Goal: Task Accomplishment & Management: Manage account settings

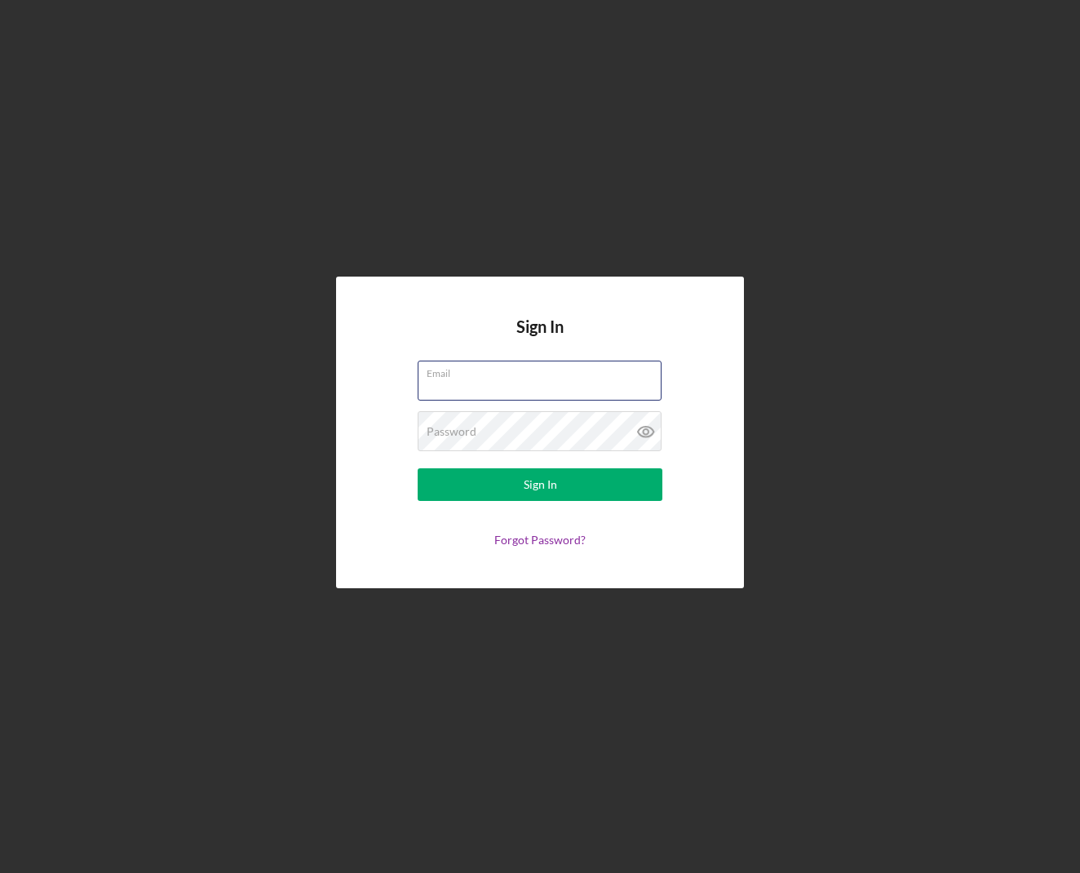
type input "[EMAIL_ADDRESS][DOMAIN_NAME]"
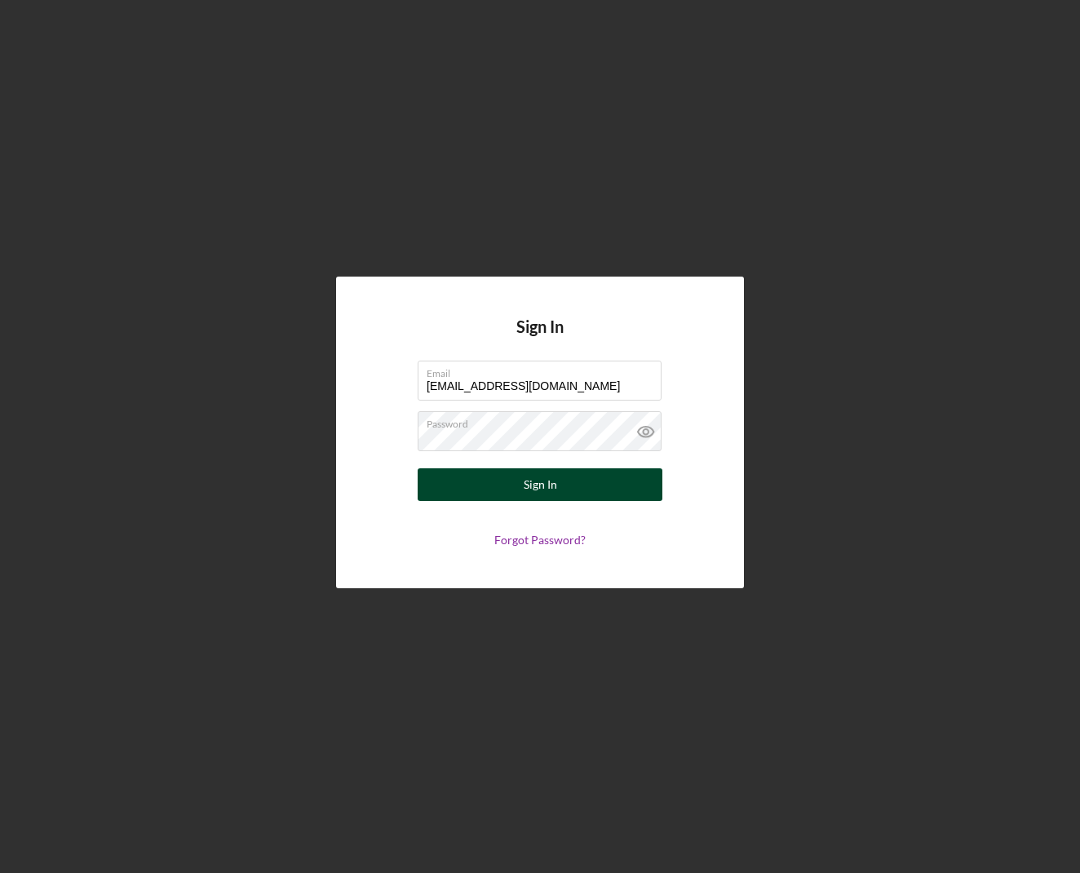
click at [561, 480] on button "Sign In" at bounding box center [540, 484] width 245 height 33
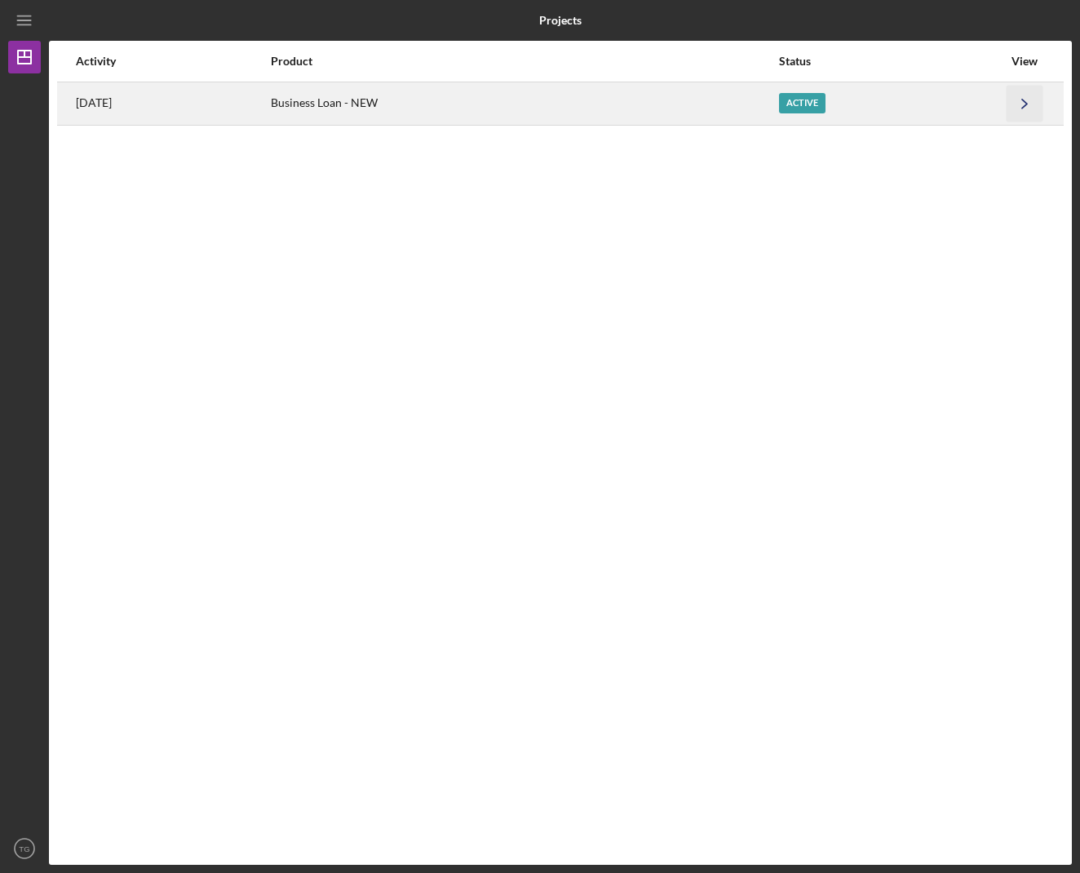
click at [1031, 98] on icon "Icon/Navigate" at bounding box center [1025, 103] width 37 height 37
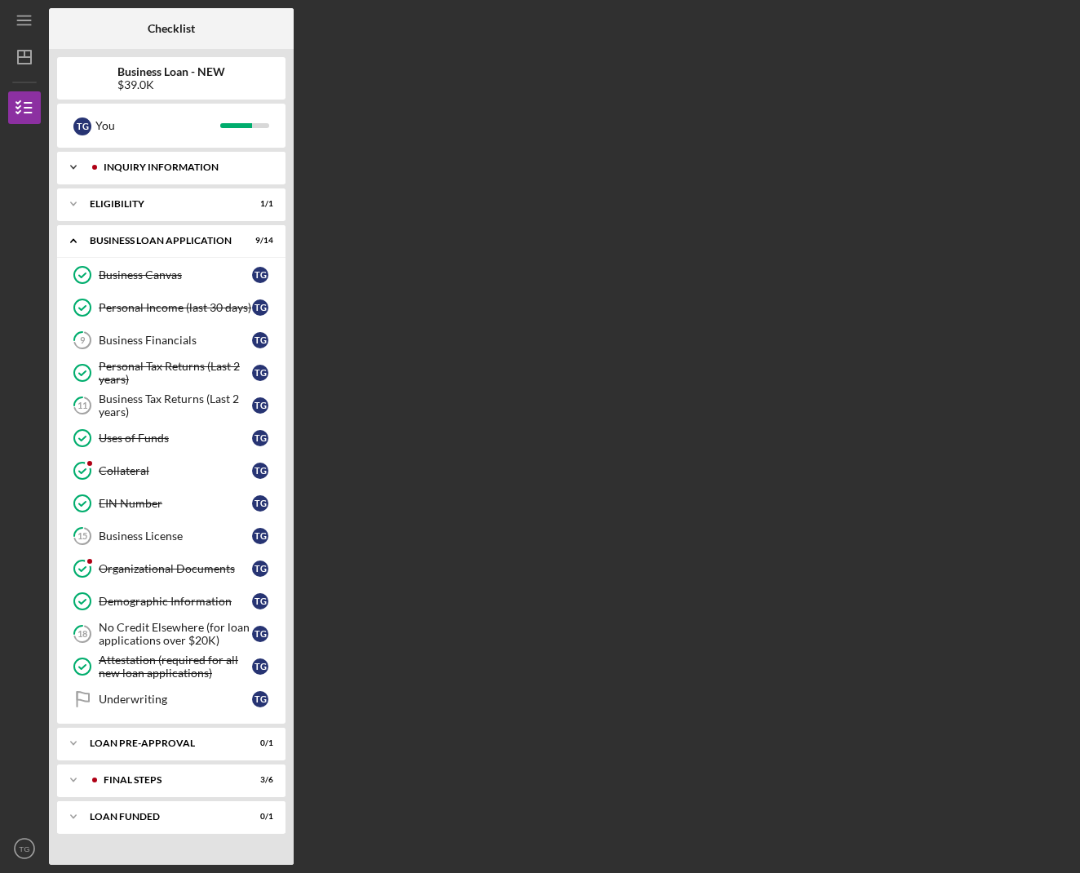
click at [176, 161] on div "Icon/Expander INQUIRY INFORMATION 6 / 6" at bounding box center [171, 167] width 228 height 33
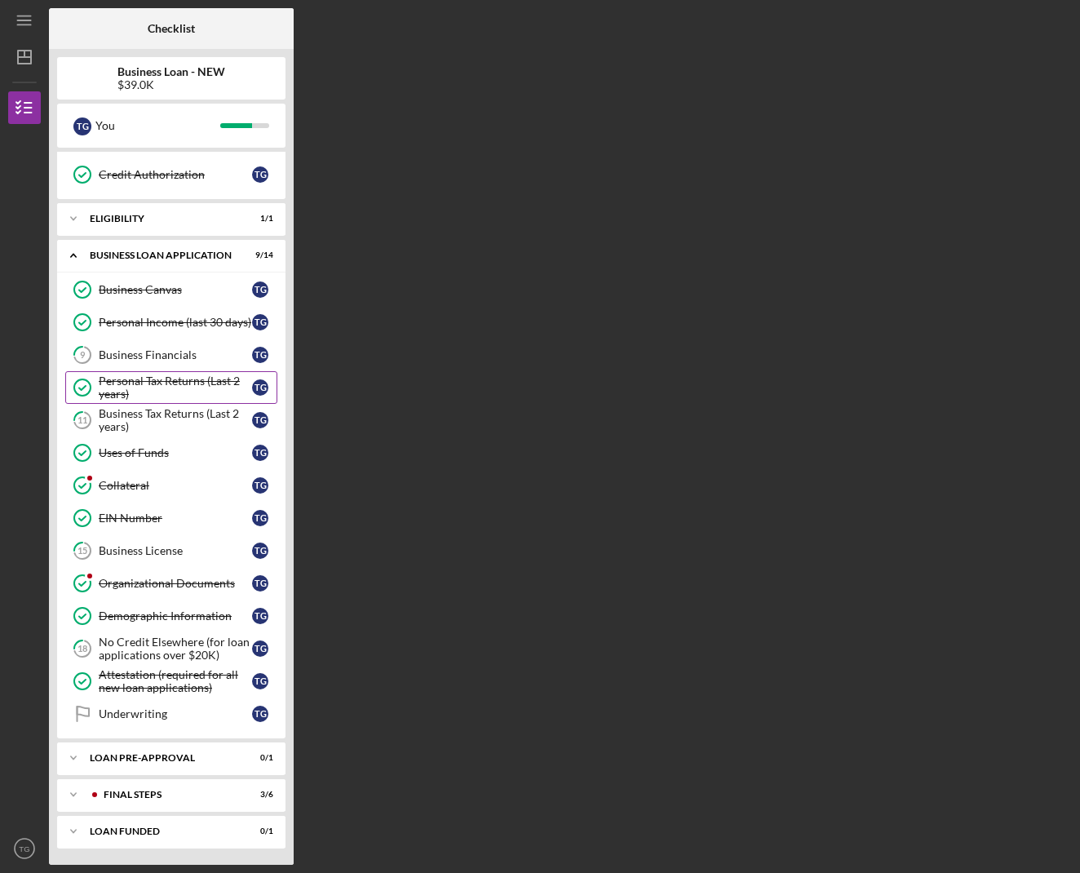
scroll to position [190, 0]
click at [91, 831] on div "LOAN FUNDED" at bounding box center [177, 832] width 175 height 10
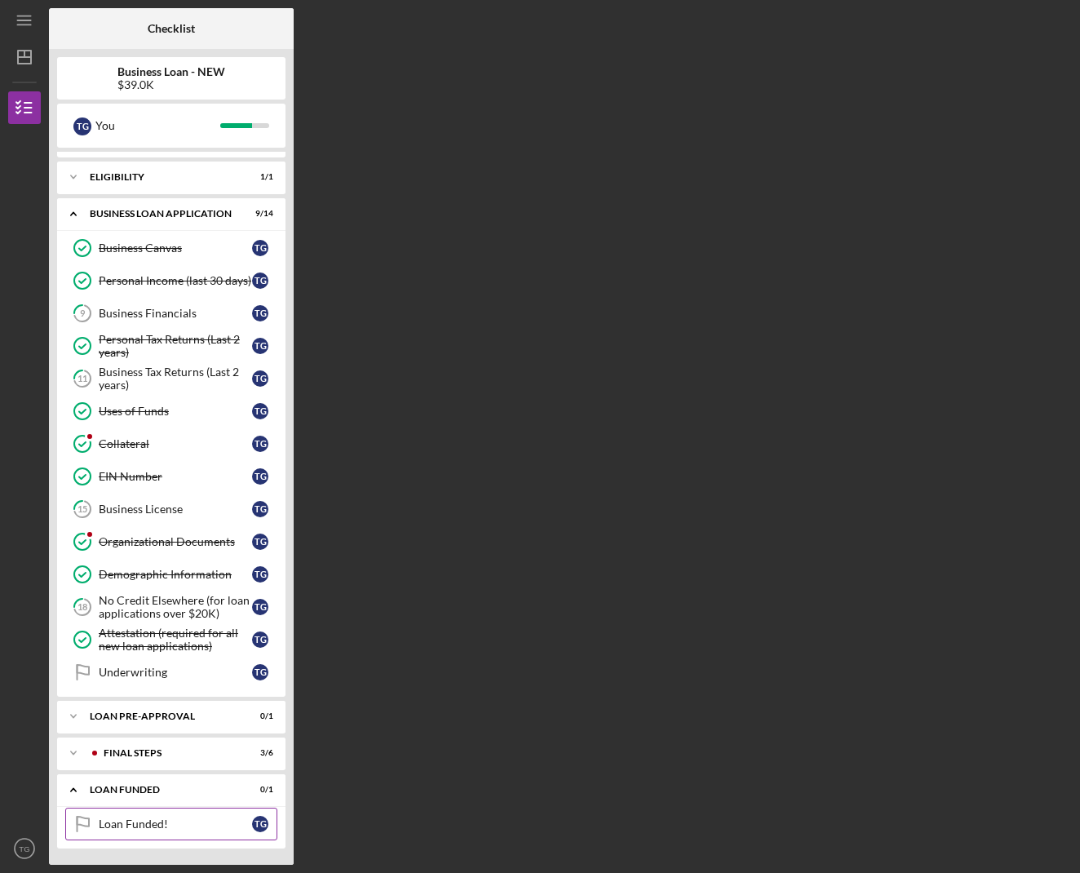
scroll to position [232, 0]
click at [266, 822] on div "T G" at bounding box center [260, 824] width 16 height 16
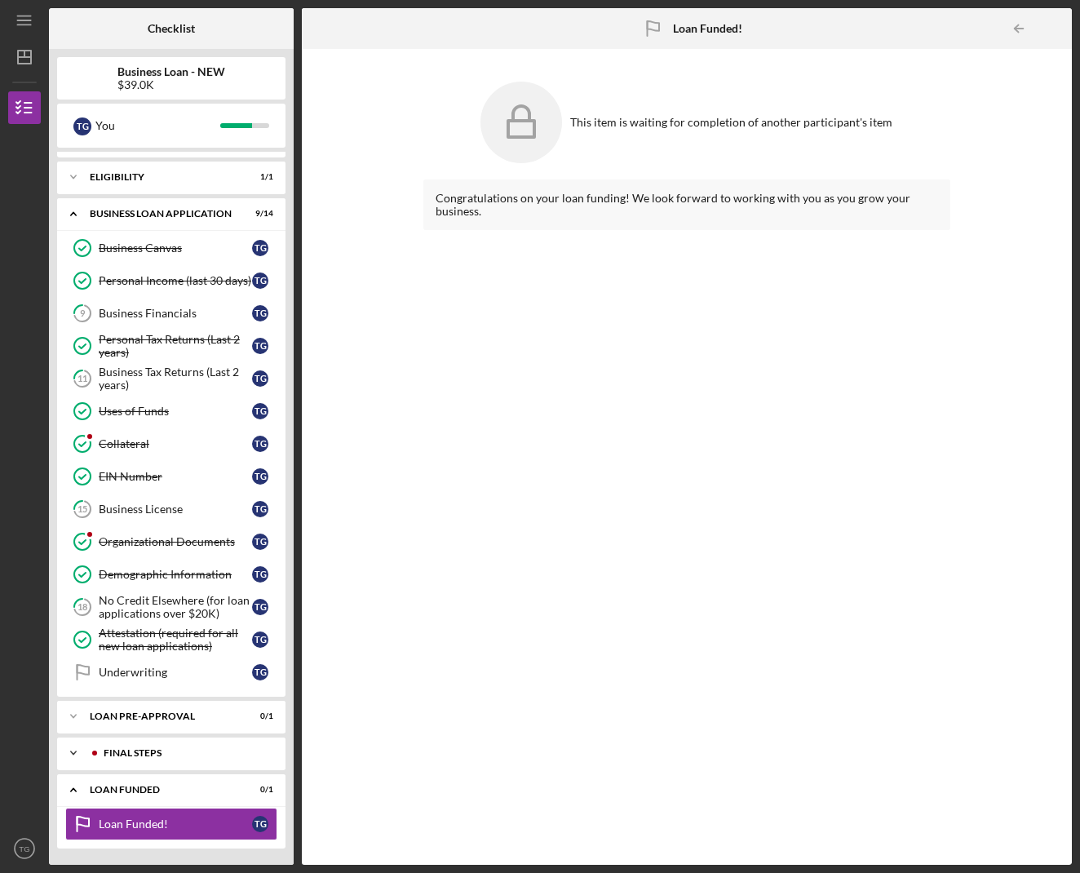
click at [76, 750] on icon "Icon/Expander" at bounding box center [73, 753] width 33 height 33
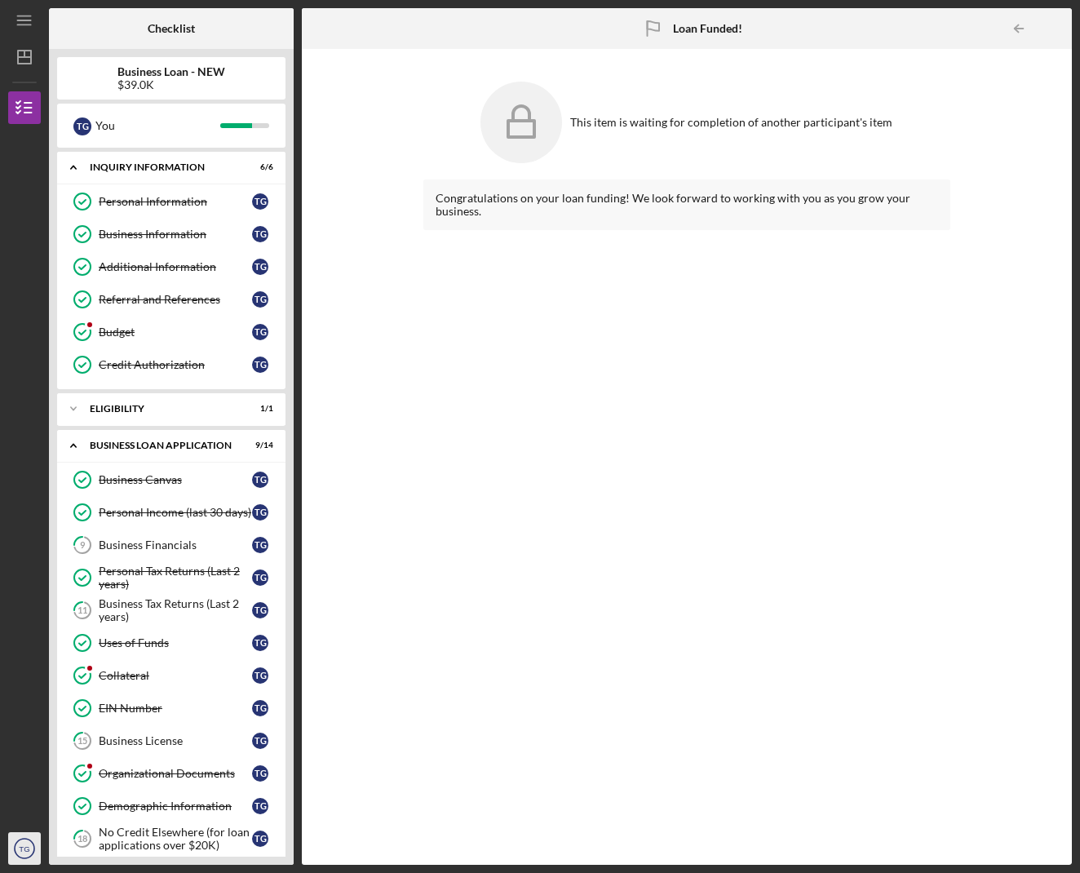
click at [24, 856] on icon "TG" at bounding box center [24, 848] width 33 height 41
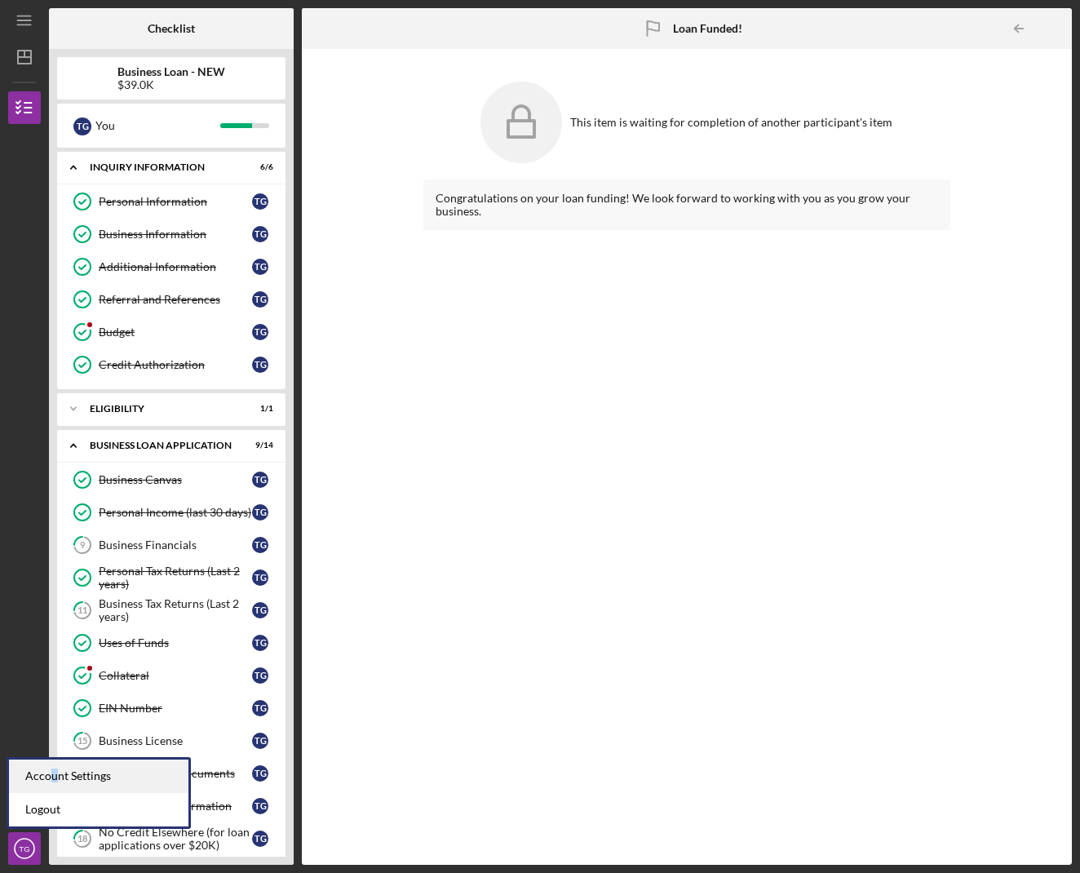
click at [53, 773] on div "Account Settings" at bounding box center [99, 776] width 180 height 33
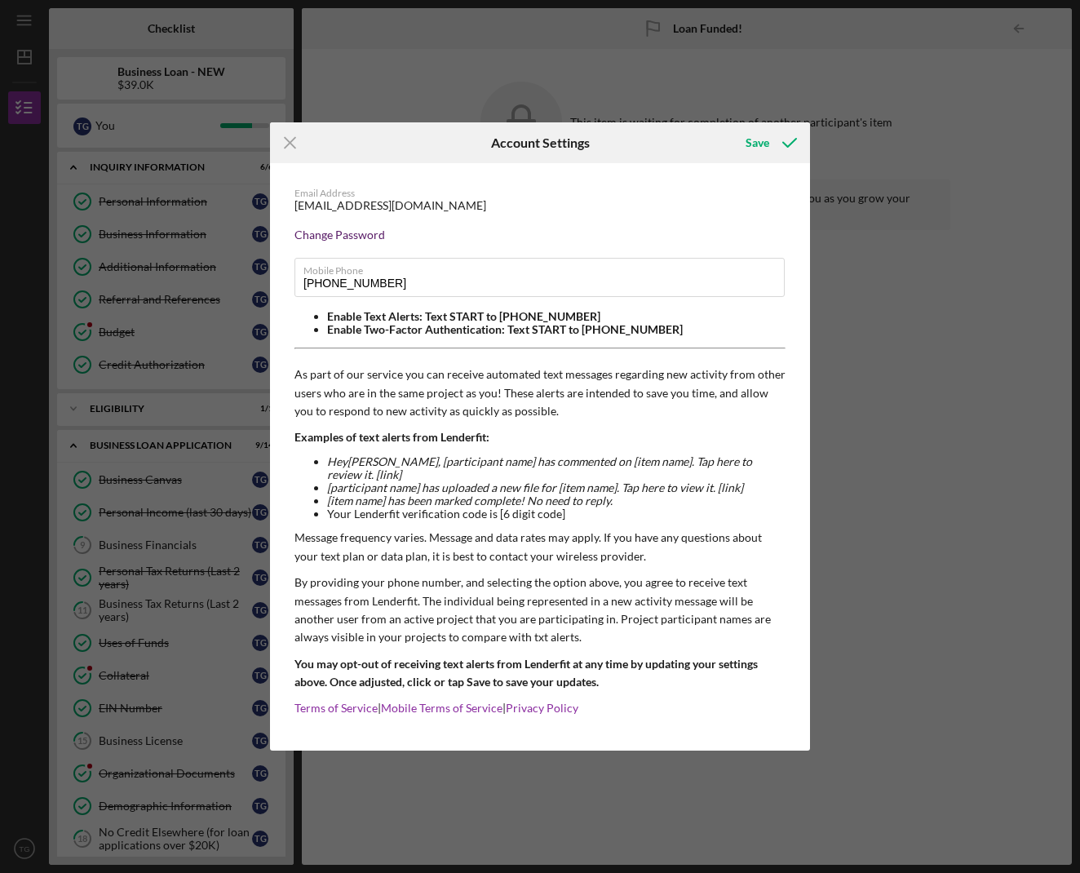
click at [366, 242] on div "Change Password" at bounding box center [540, 234] width 491 height 13
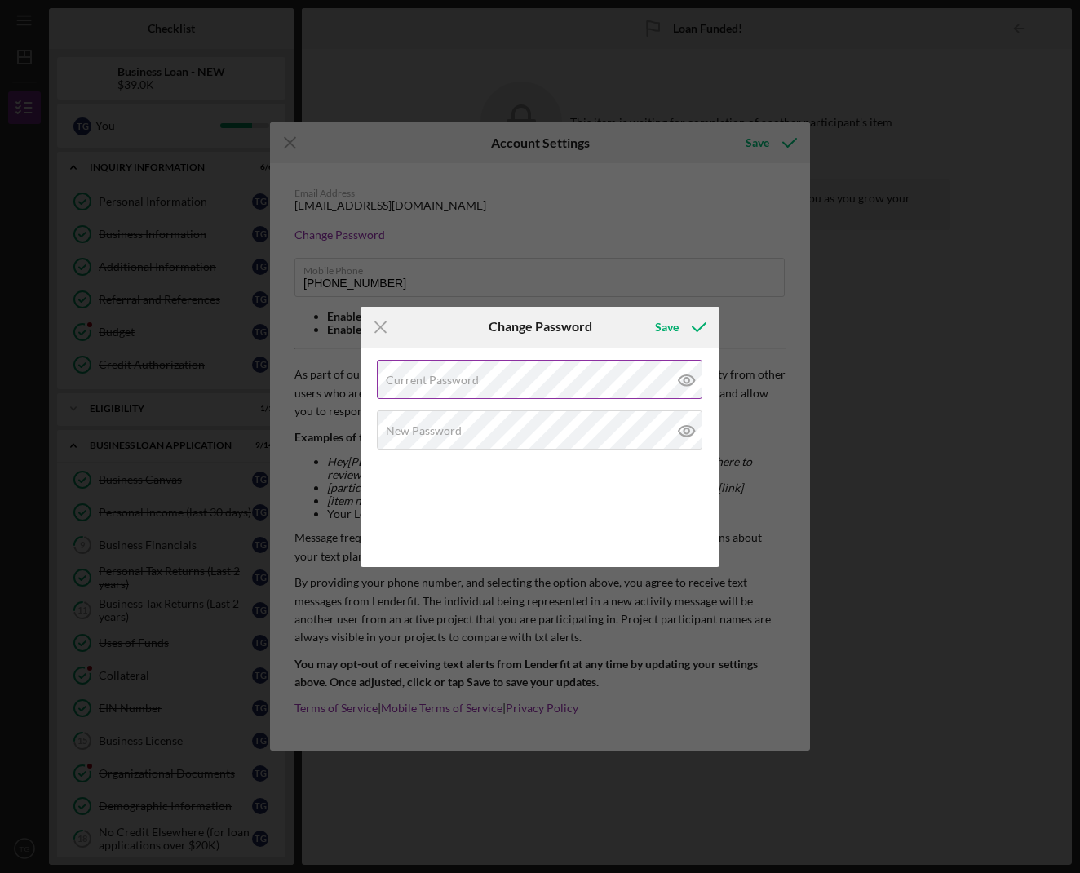
click at [432, 378] on label "Current Password" at bounding box center [432, 380] width 93 height 13
click at [458, 423] on div "New Password" at bounding box center [540, 430] width 326 height 41
click at [442, 427] on label "New Password" at bounding box center [424, 430] width 76 height 13
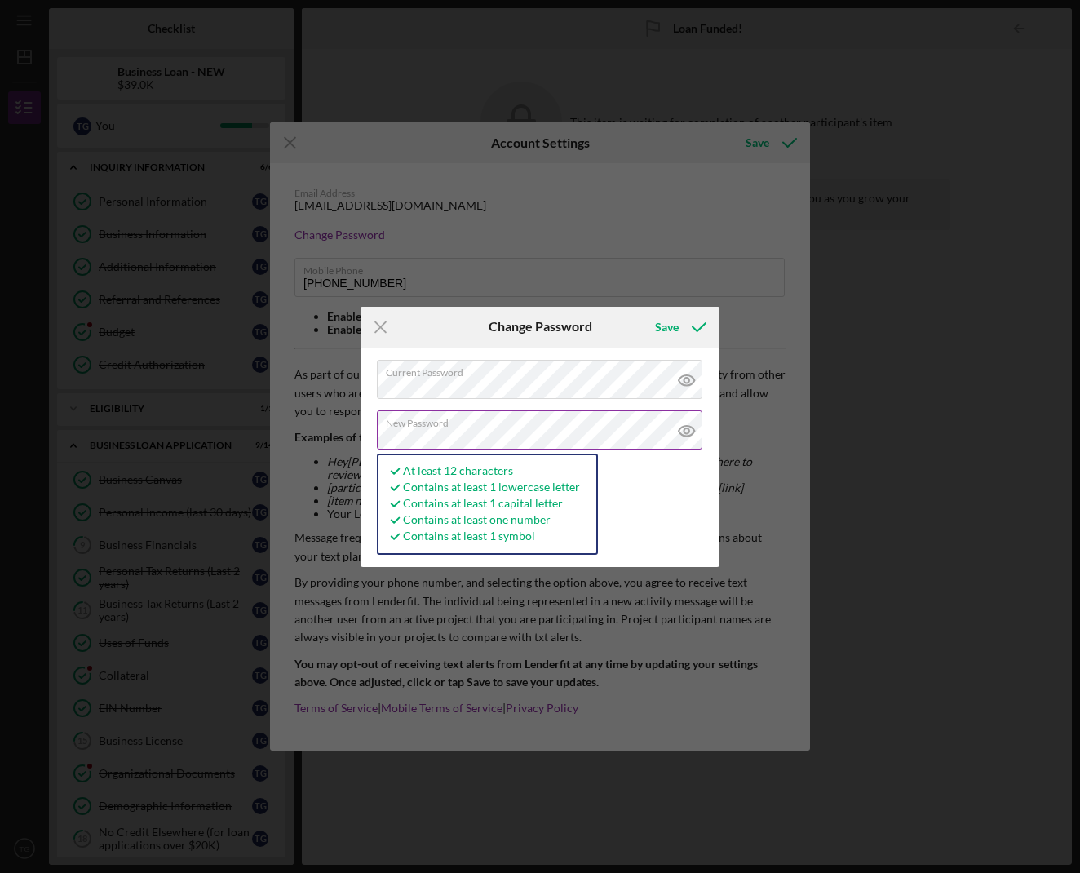
click at [689, 383] on icon at bounding box center [686, 380] width 5 height 5
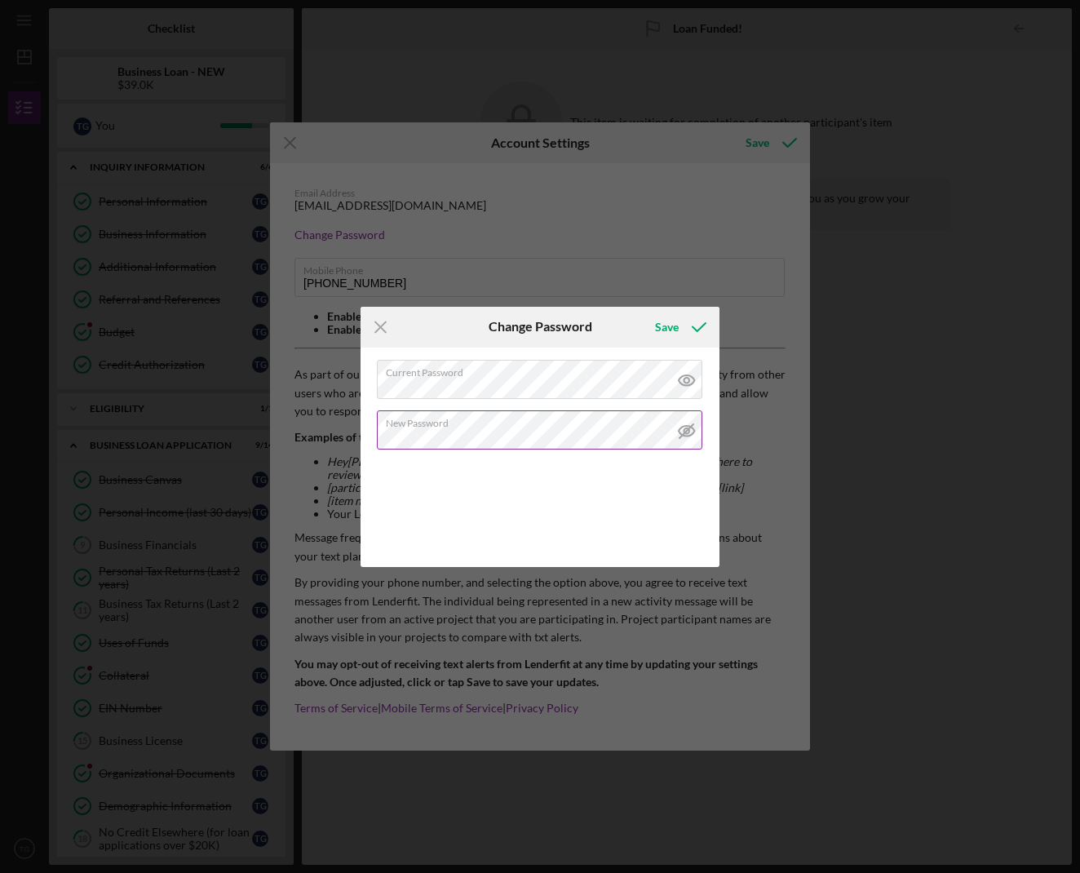
click at [689, 429] on icon at bounding box center [686, 430] width 5 height 5
click at [668, 330] on div "Save" at bounding box center [667, 327] width 24 height 33
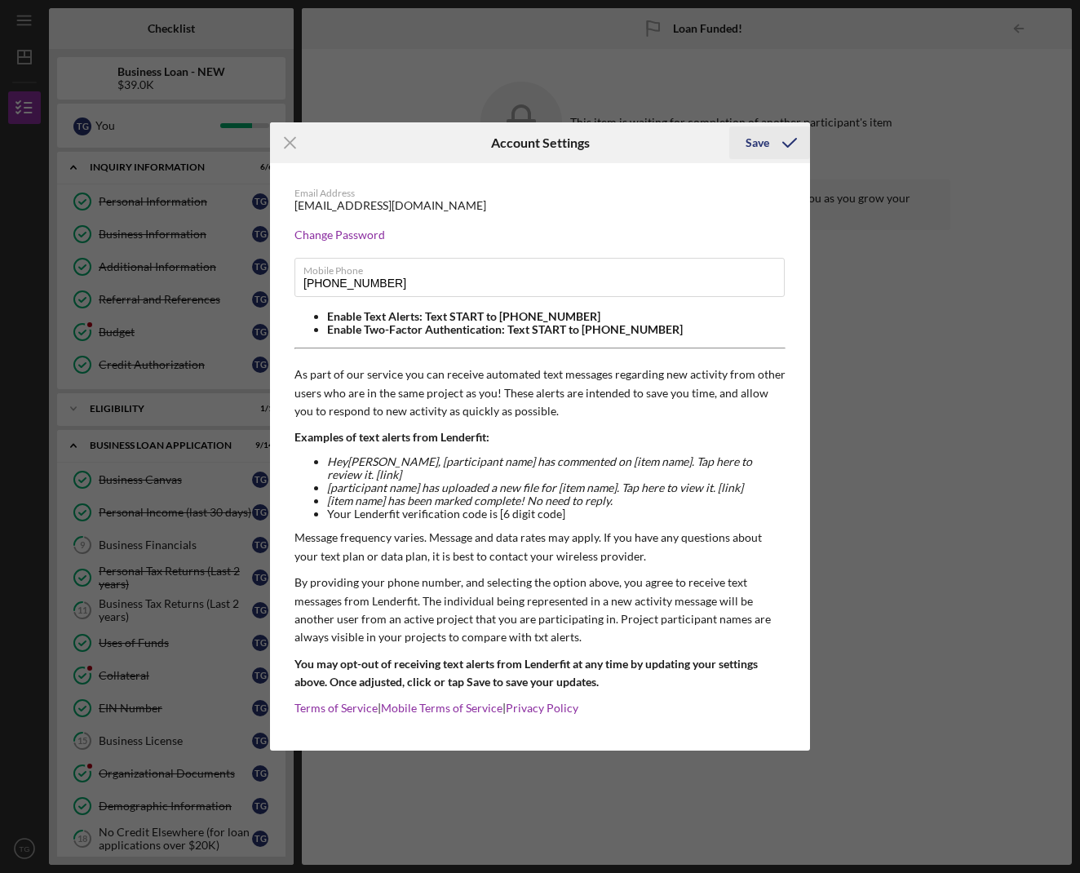
click at [757, 151] on div "Save" at bounding box center [758, 142] width 24 height 33
click at [290, 155] on icon "Icon/Menu Close" at bounding box center [290, 142] width 41 height 41
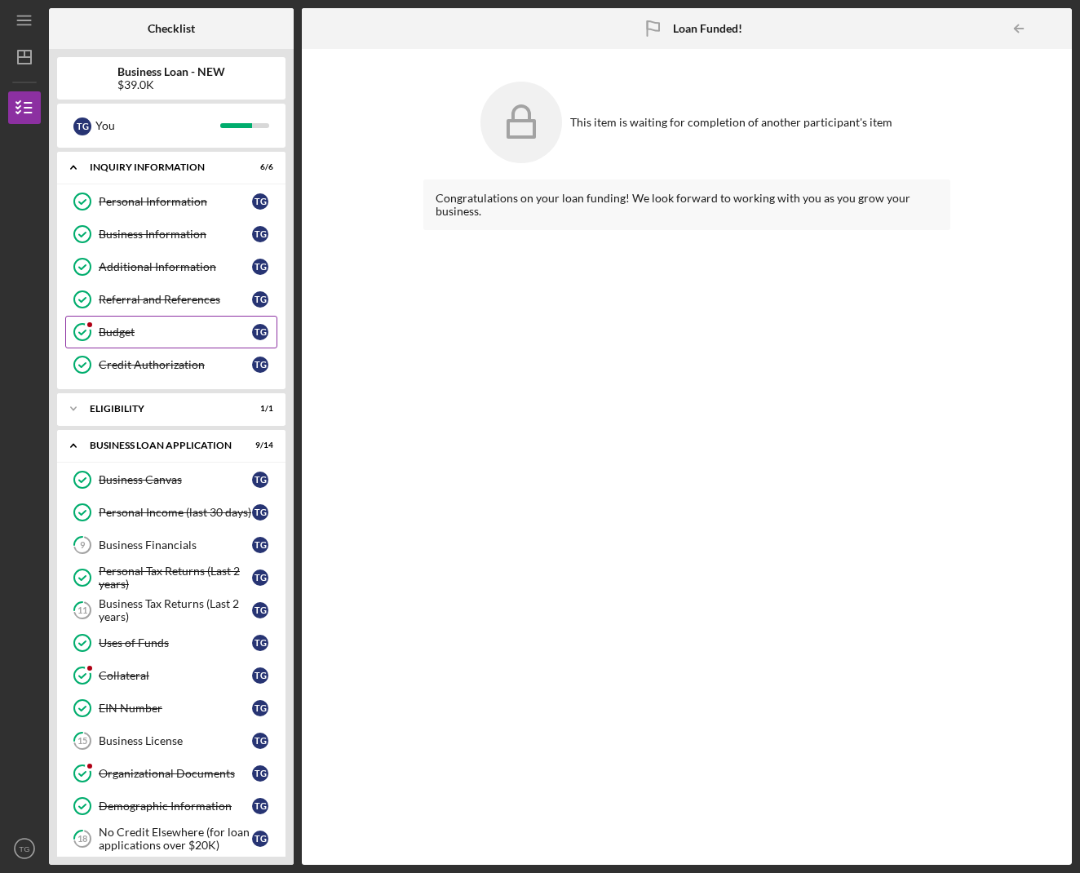
click at [202, 330] on div "Budget" at bounding box center [175, 332] width 153 height 13
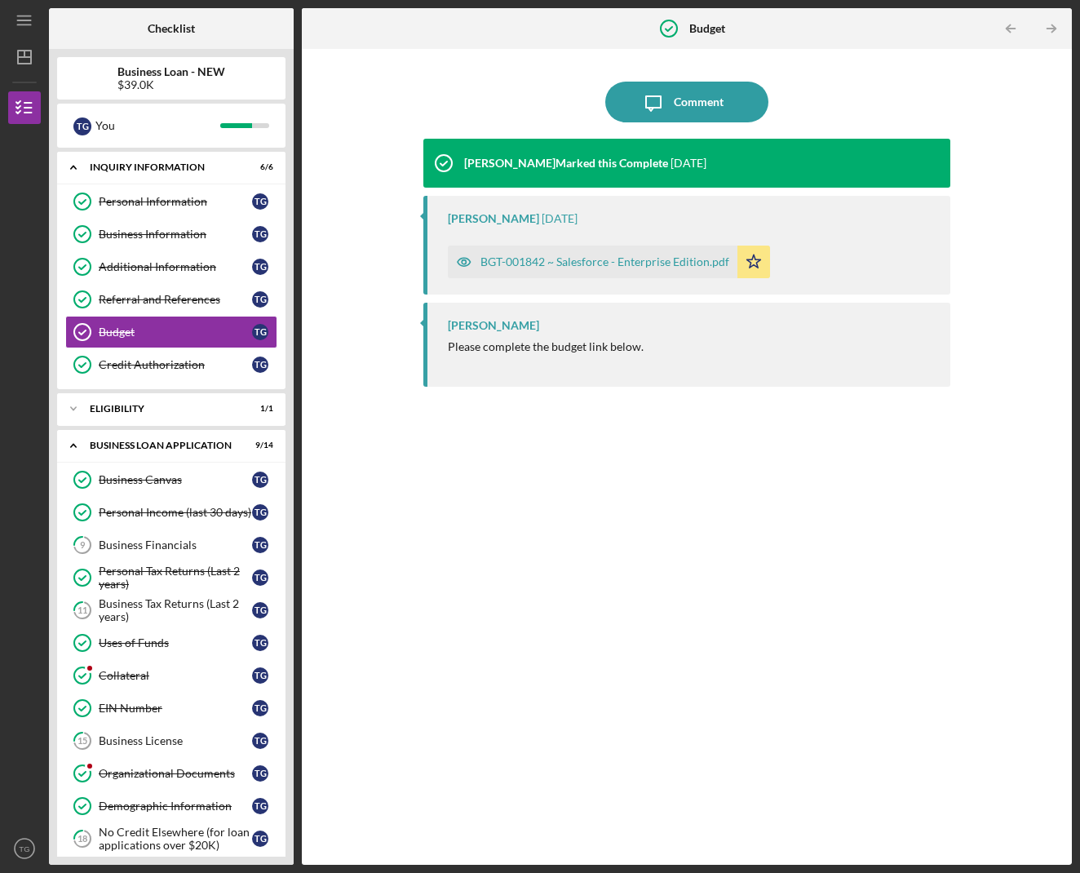
click at [465, 258] on icon "button" at bounding box center [464, 262] width 13 height 8
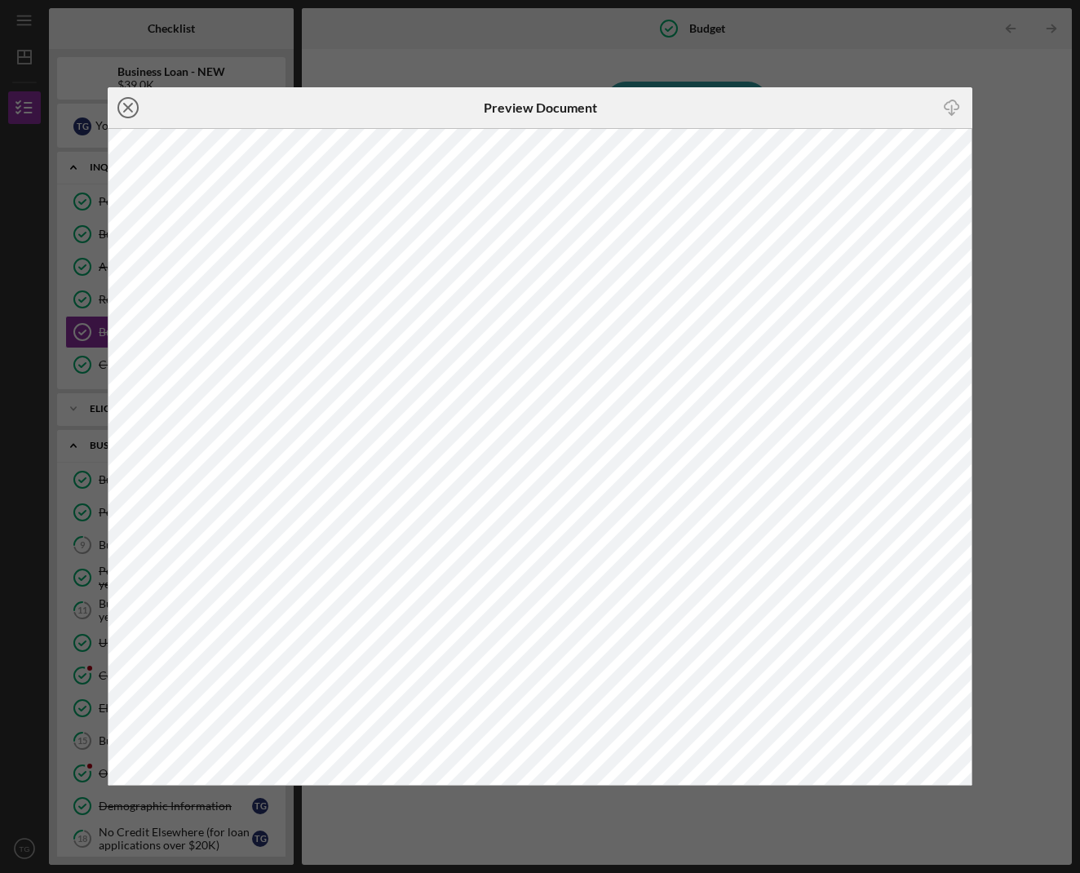
click at [126, 101] on icon "Icon/Close" at bounding box center [128, 107] width 41 height 41
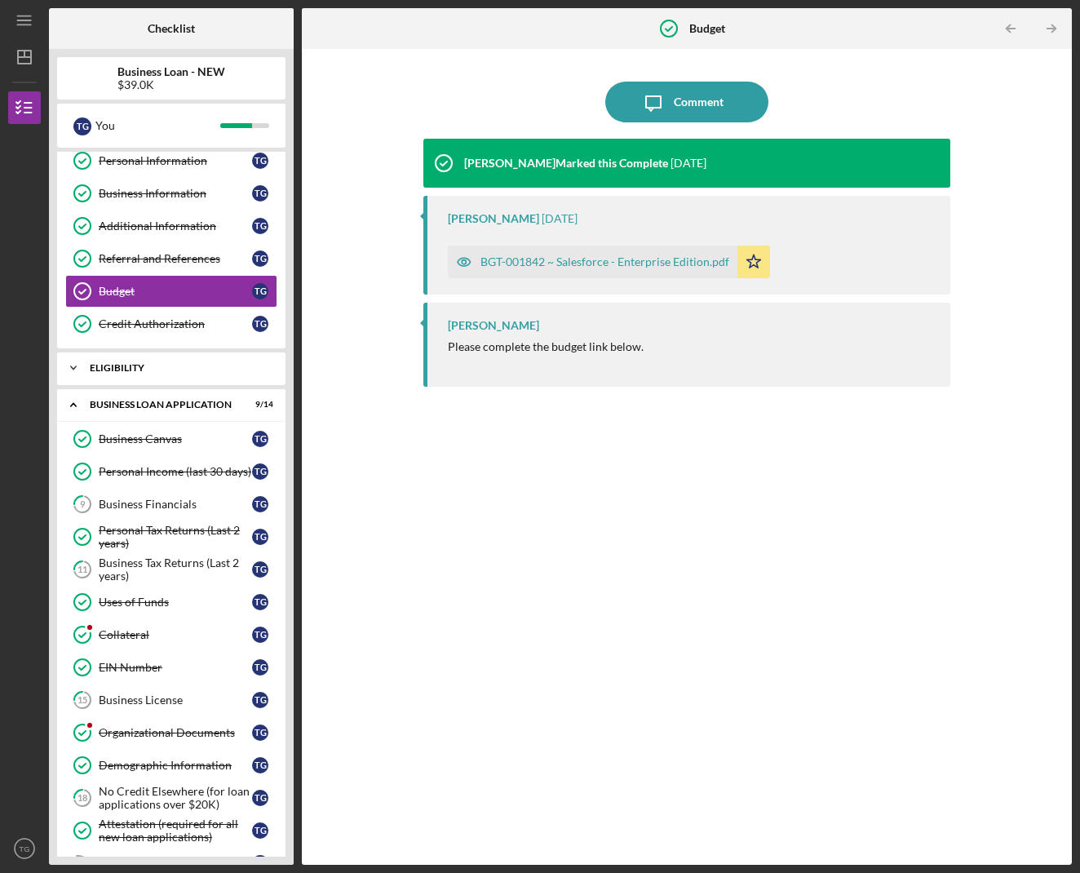
scroll to position [53, 0]
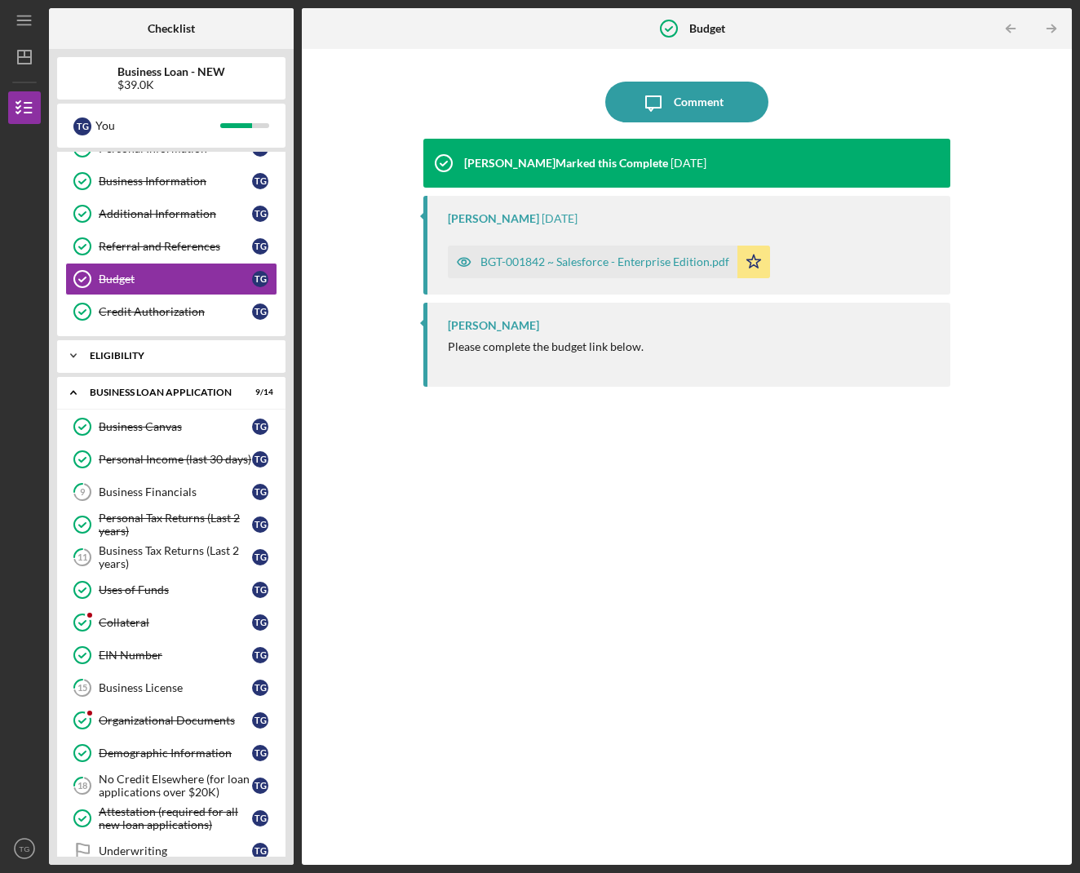
click at [80, 344] on icon "Icon/Expander" at bounding box center [73, 355] width 33 height 33
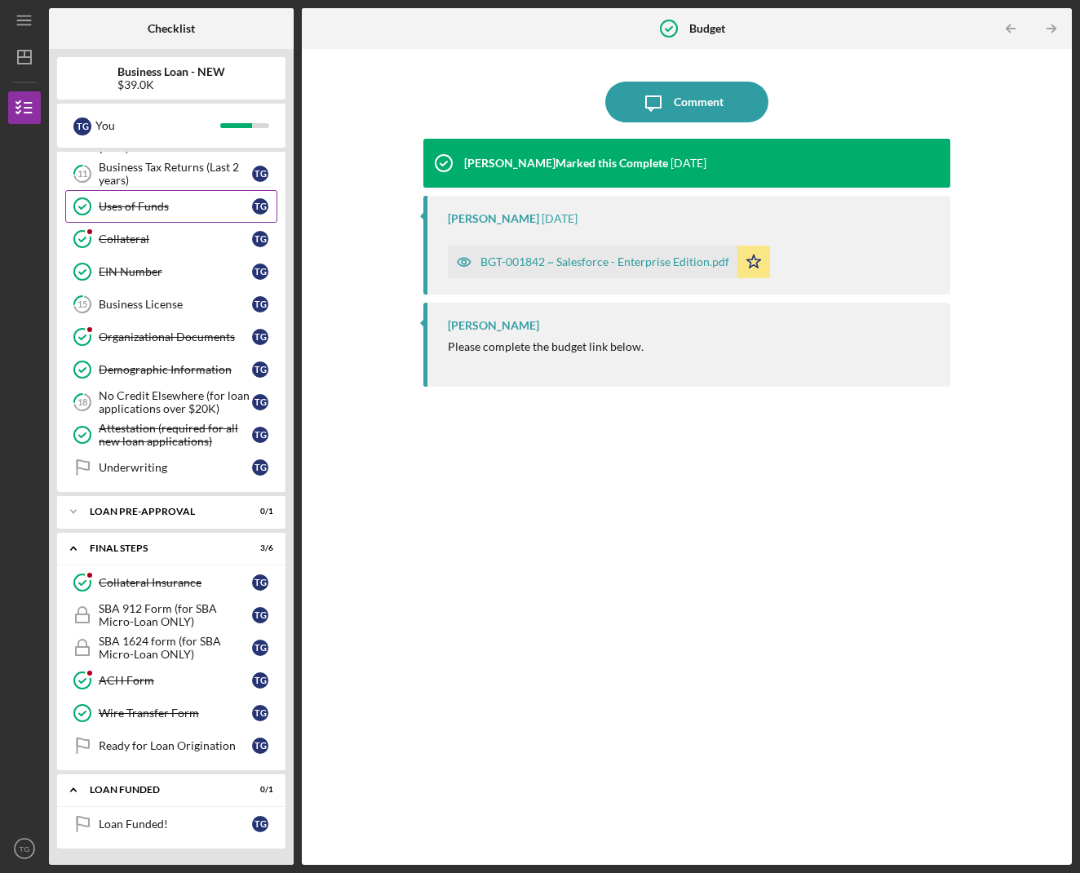
scroll to position [470, 0]
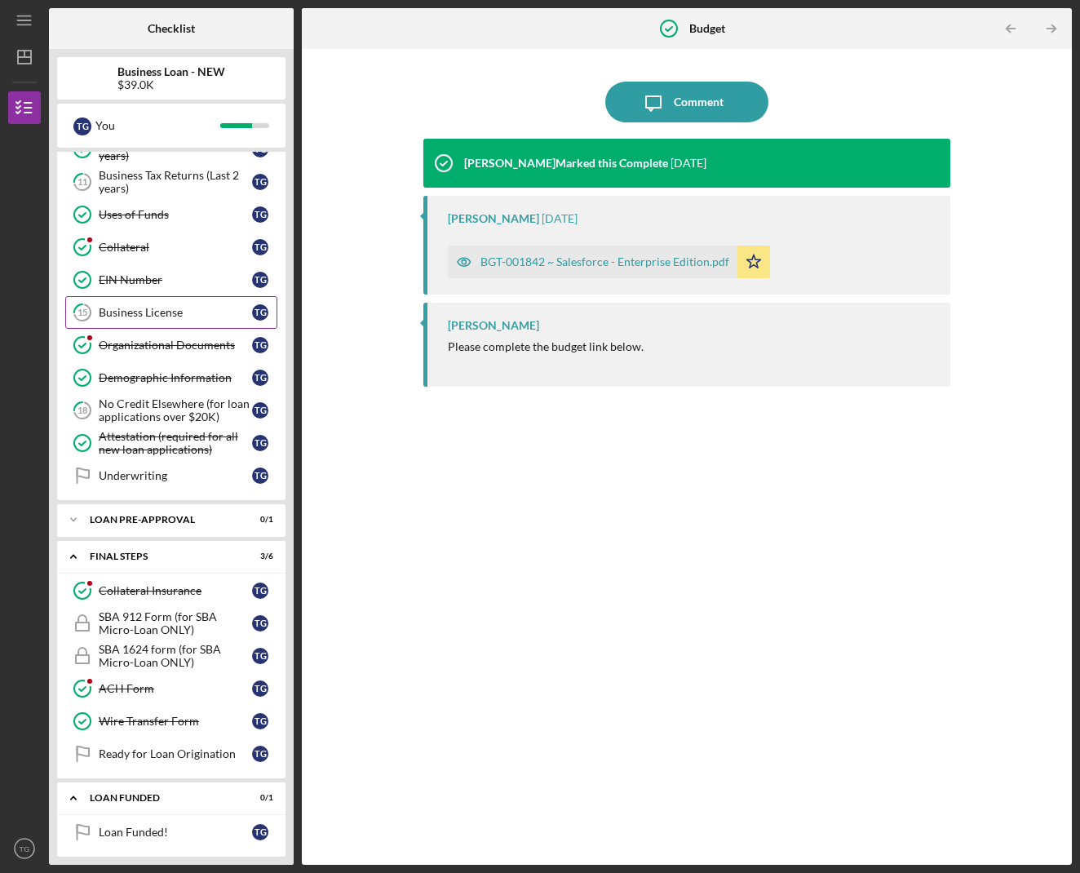
click at [162, 308] on div "Business License" at bounding box center [175, 312] width 153 height 13
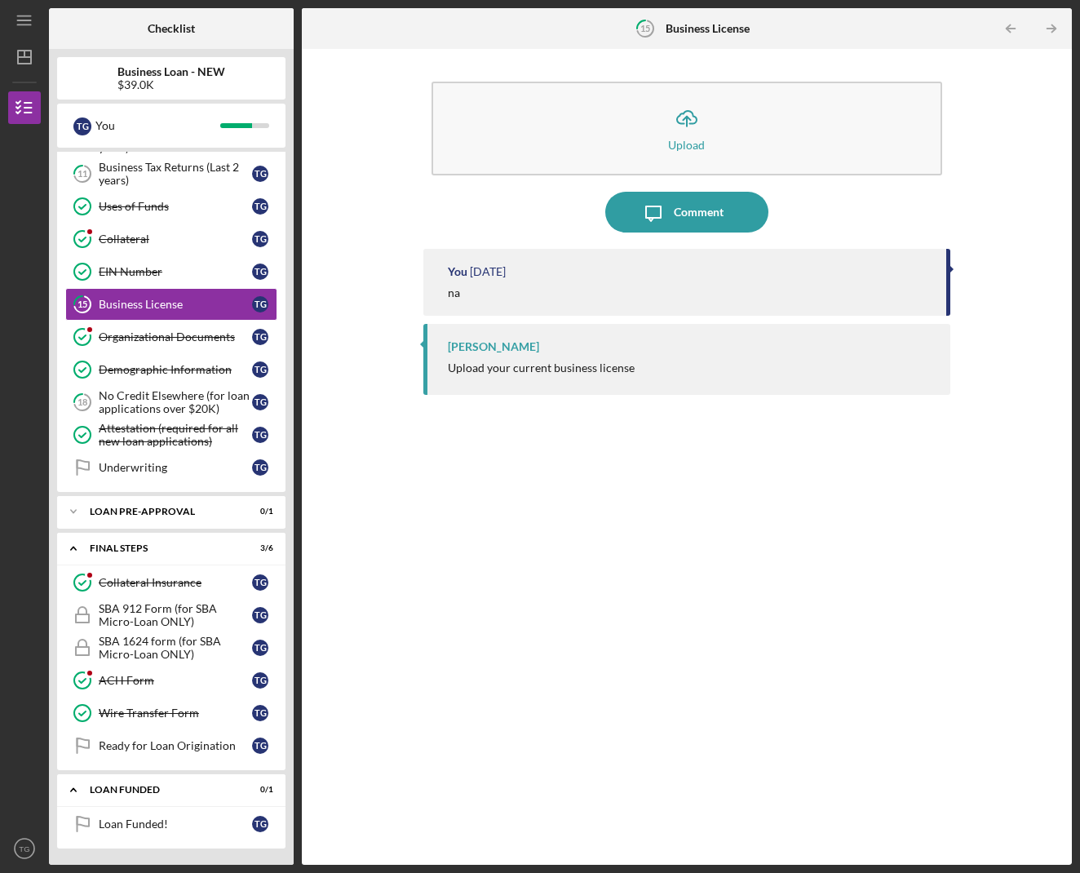
scroll to position [478, 0]
click at [231, 820] on div "Loan Funded!" at bounding box center [175, 824] width 153 height 13
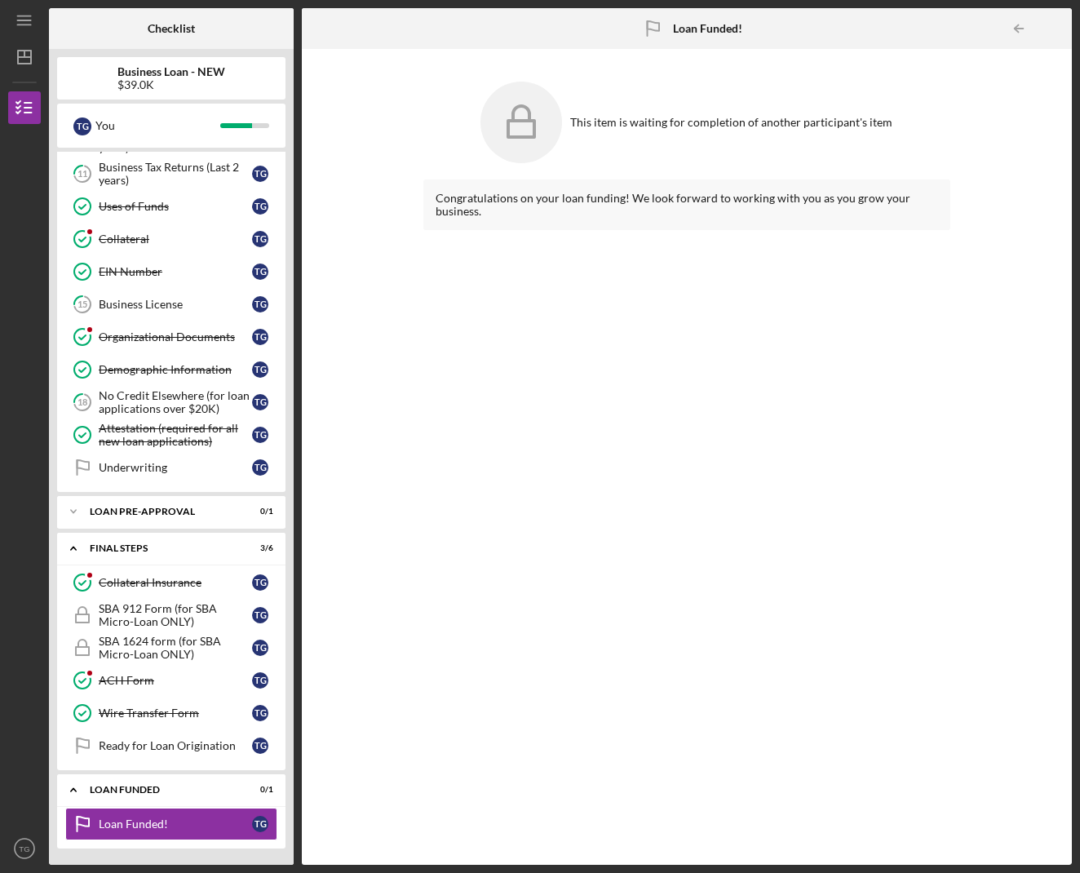
click at [1017, 28] on icon "Icon/Table Pagination Arrow" at bounding box center [1019, 29] width 37 height 37
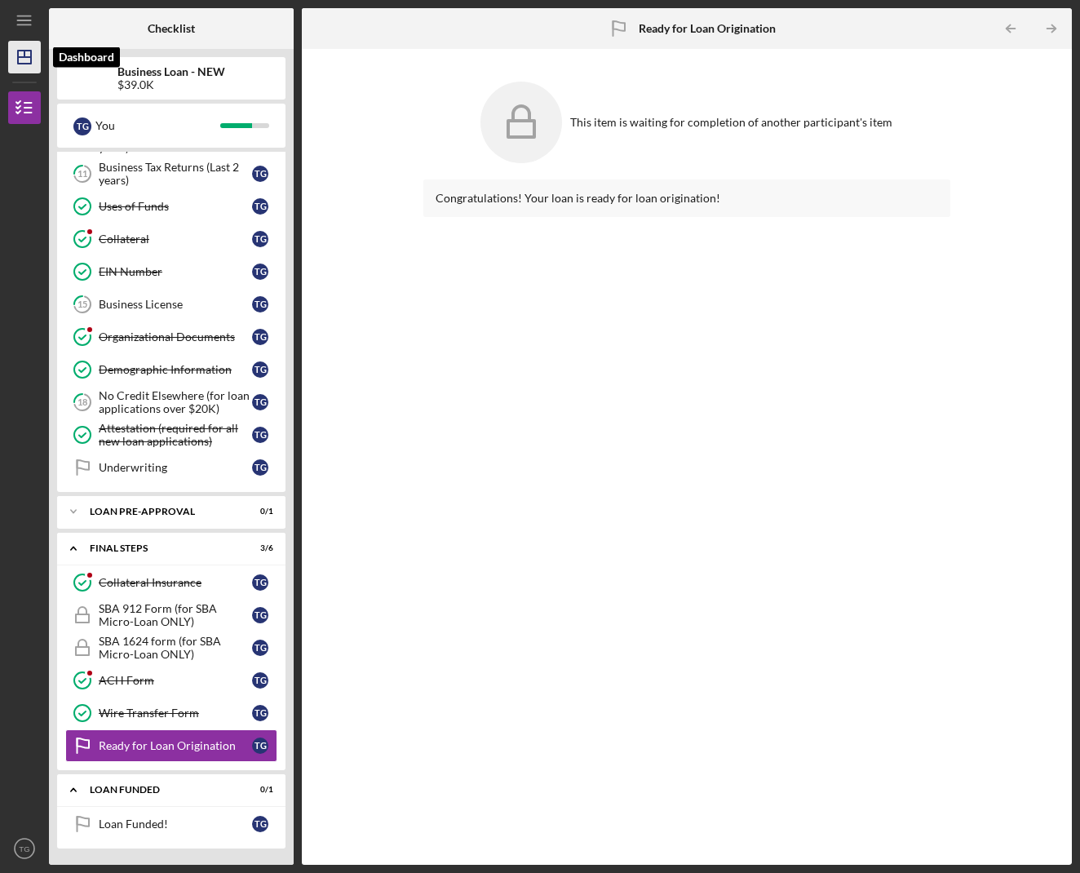
click at [29, 52] on icon "Icon/Dashboard" at bounding box center [24, 57] width 41 height 41
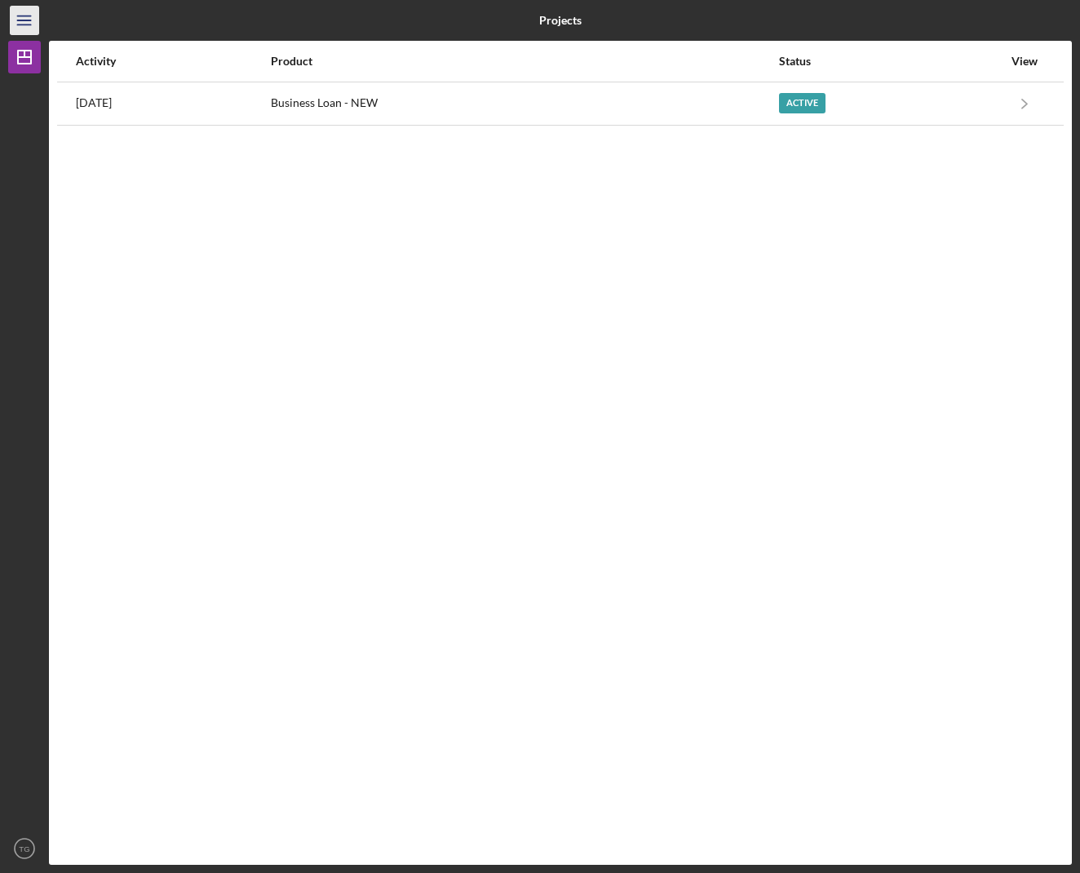
click at [11, 14] on icon "Icon/Menu" at bounding box center [25, 20] width 37 height 37
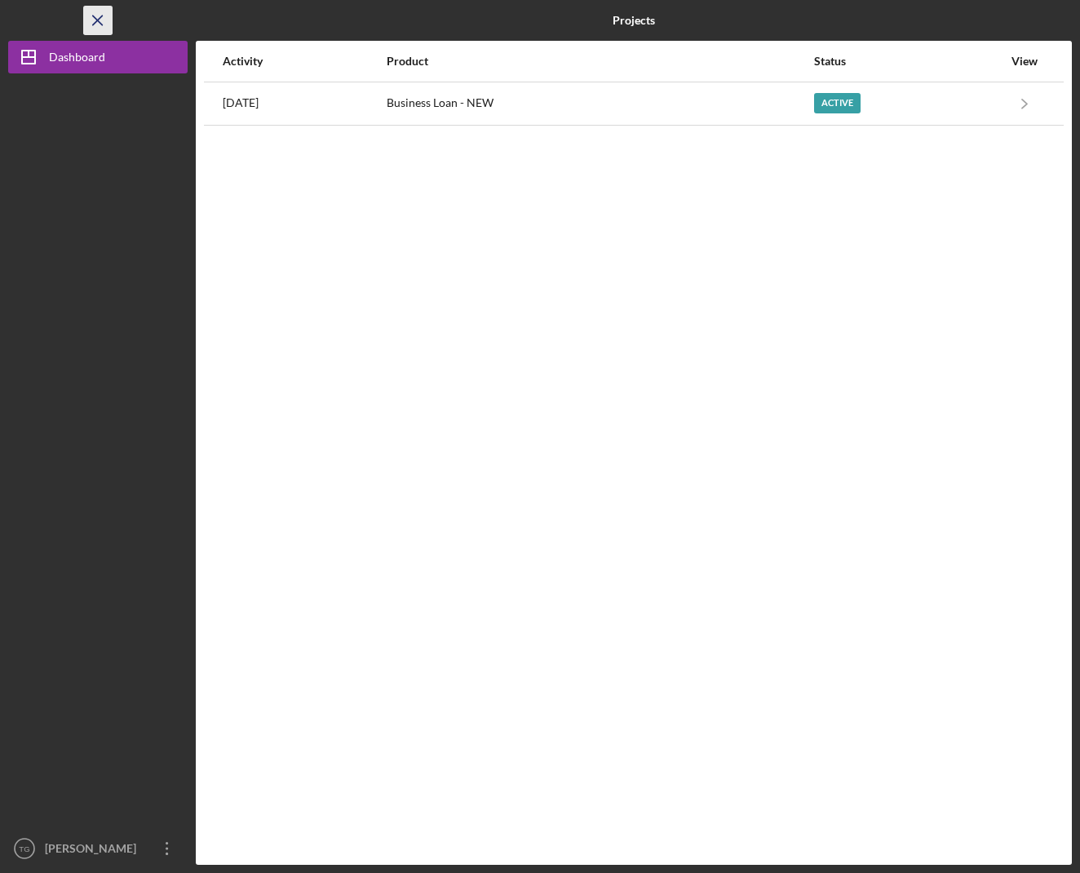
click at [97, 17] on icon "Icon/Menu Close" at bounding box center [98, 20] width 37 height 37
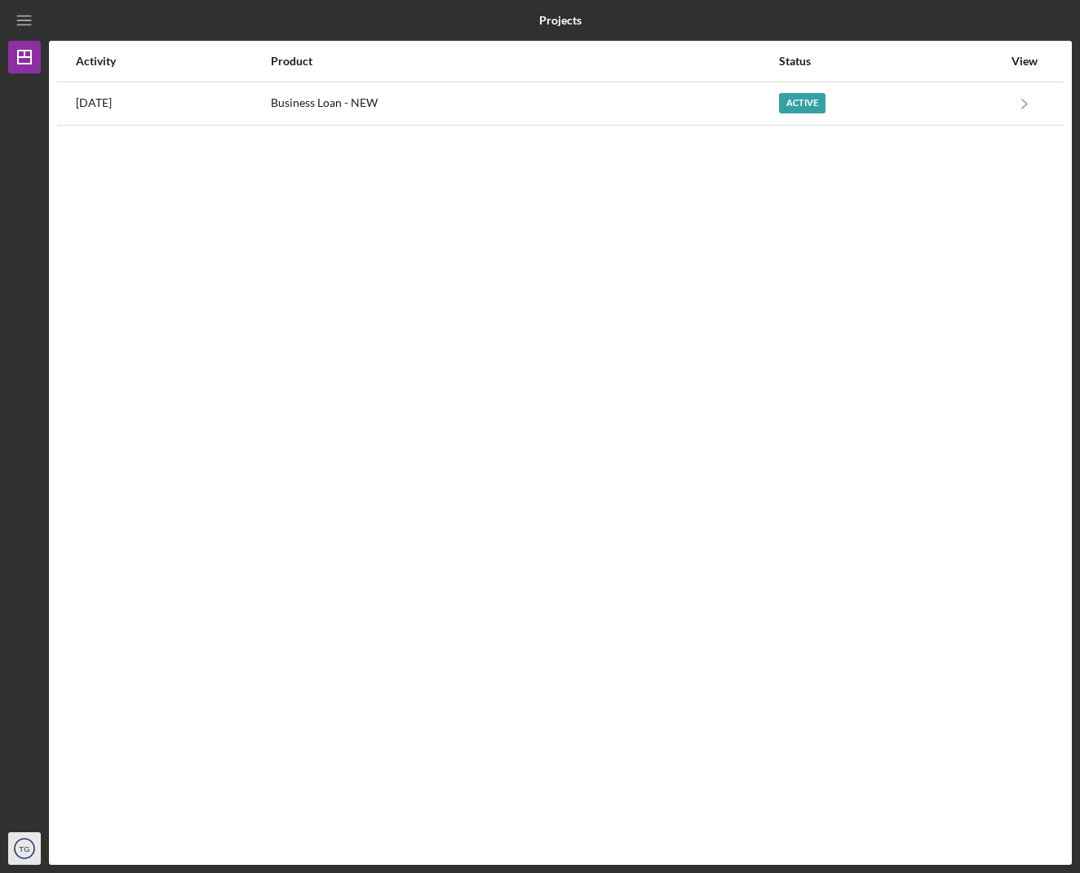
click at [16, 843] on icon "TG" at bounding box center [24, 848] width 33 height 41
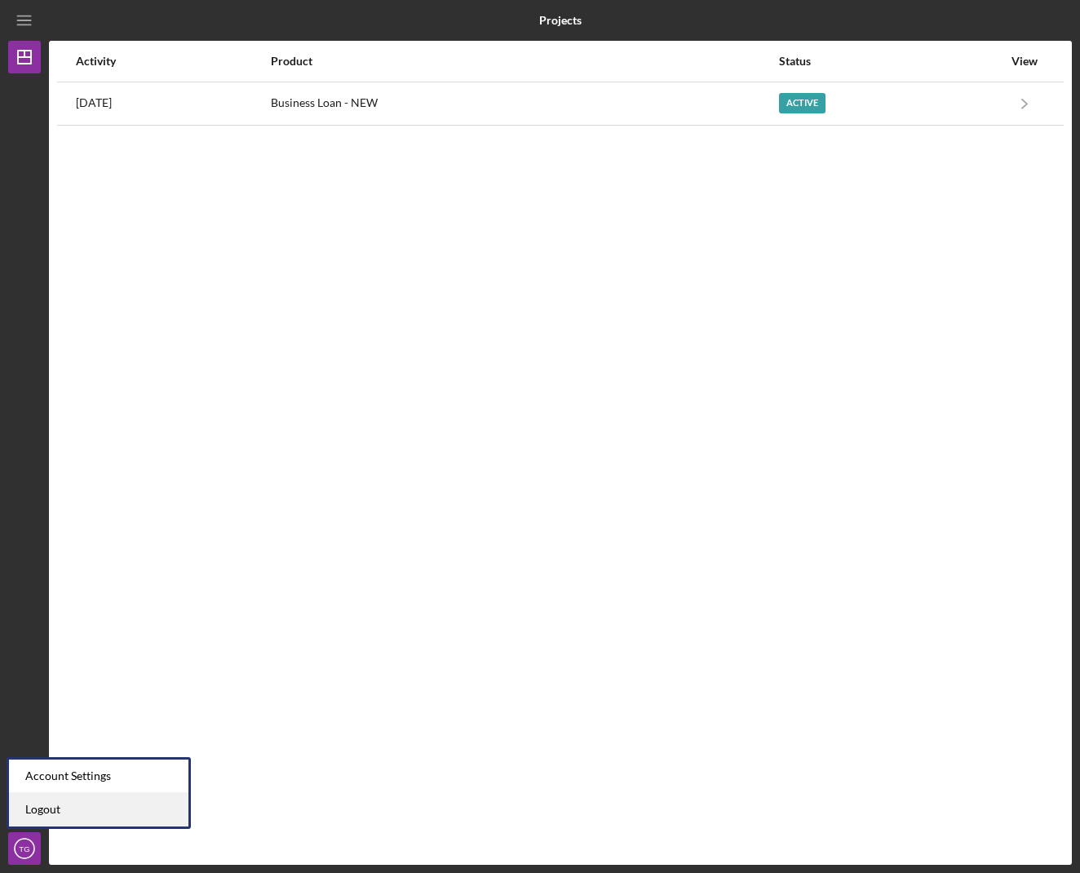
click at [59, 800] on link "Logout" at bounding box center [99, 809] width 180 height 33
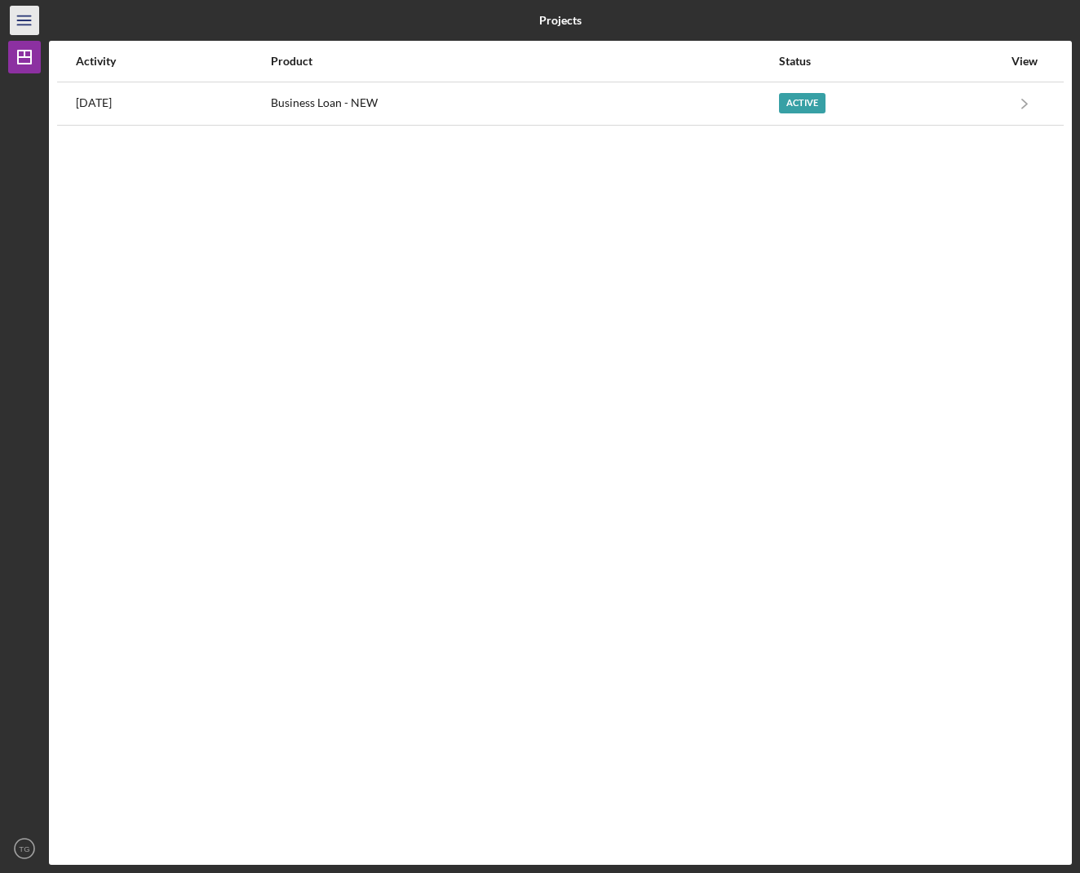
click at [22, 22] on icon "Icon/Menu" at bounding box center [25, 20] width 37 height 37
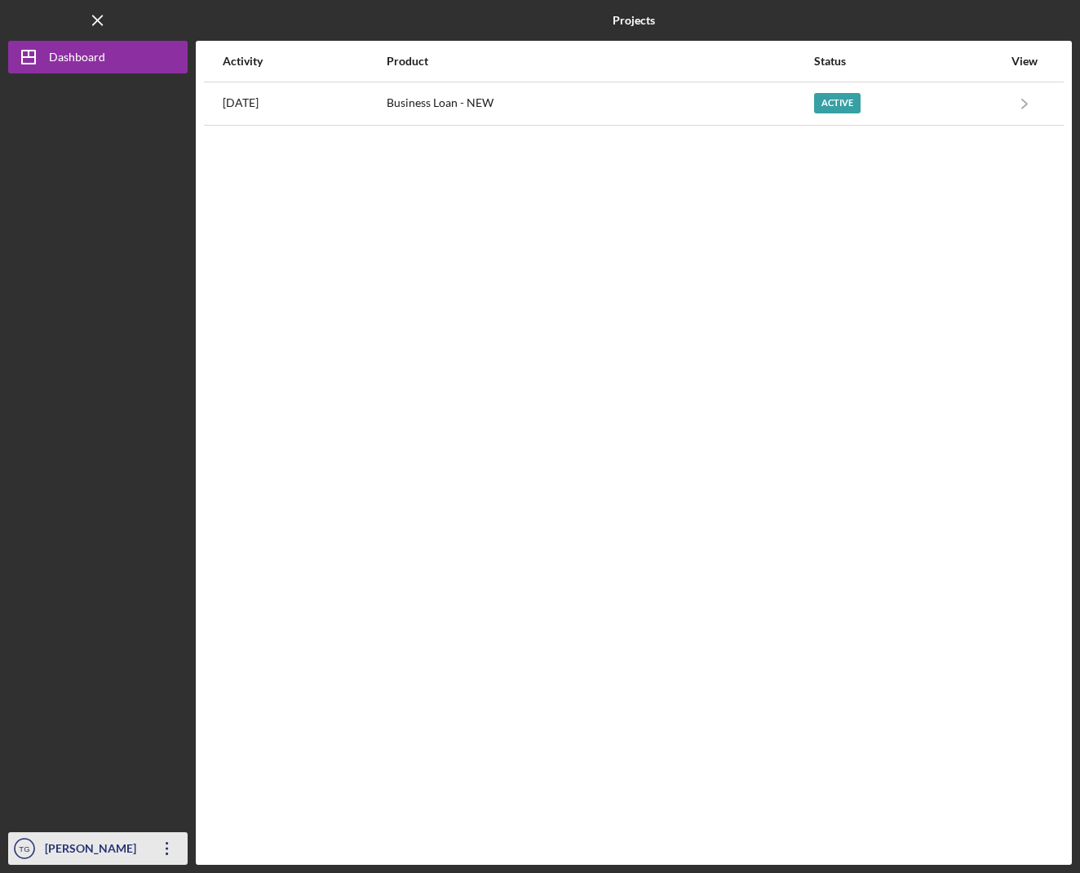
click at [166, 848] on icon "button" at bounding box center [167, 848] width 2 height 13
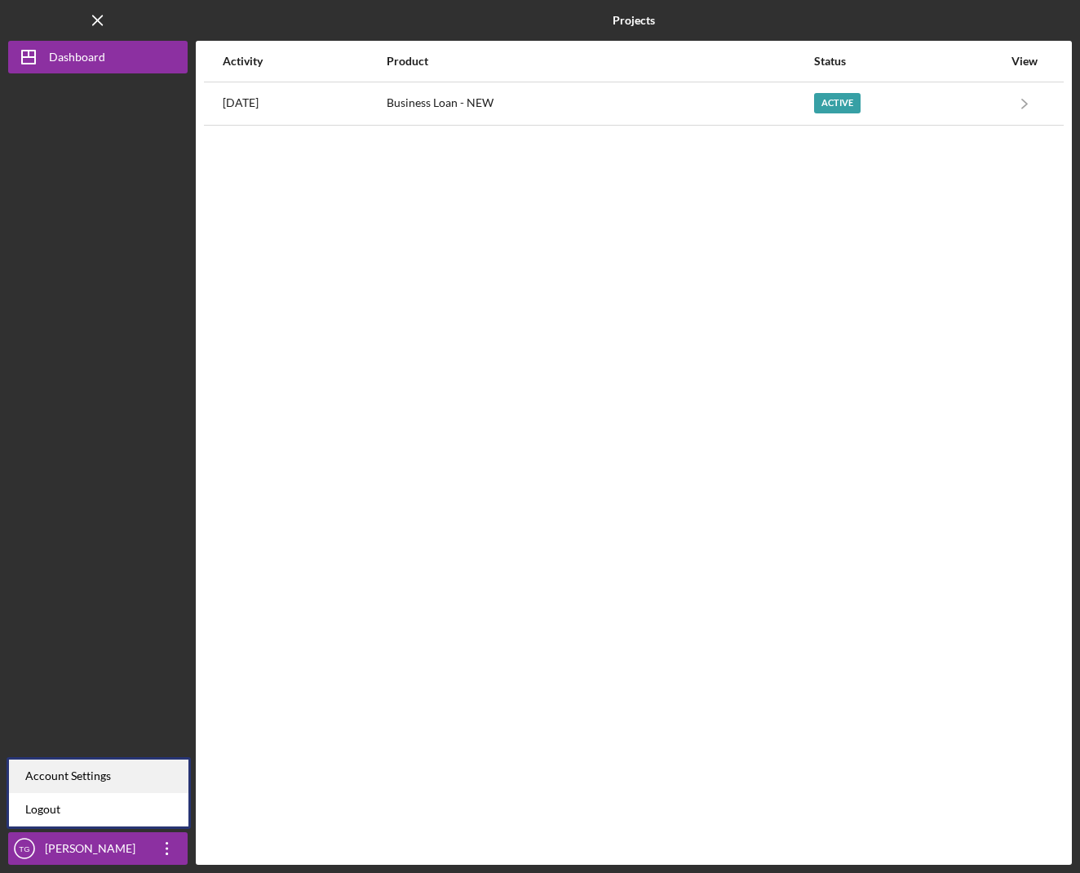
click at [59, 769] on div "Account Settings" at bounding box center [99, 776] width 180 height 33
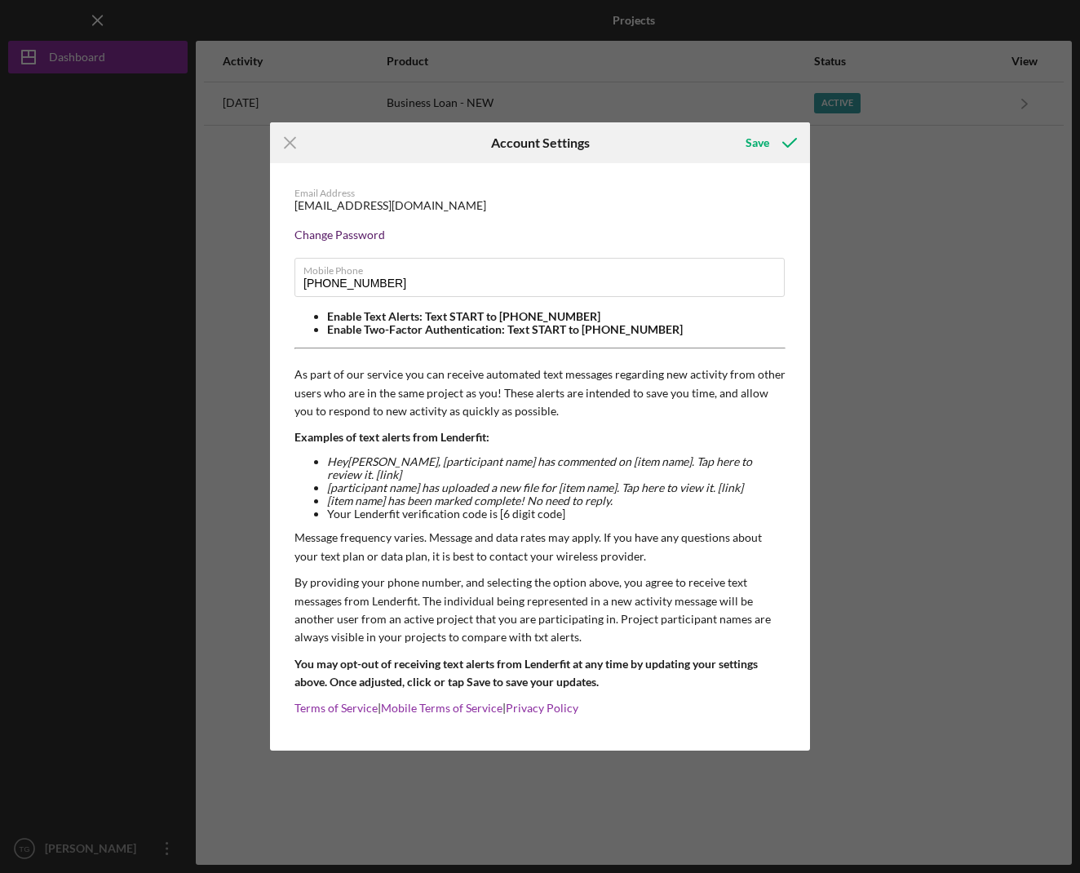
click at [361, 242] on div "Change Password" at bounding box center [540, 234] width 491 height 13
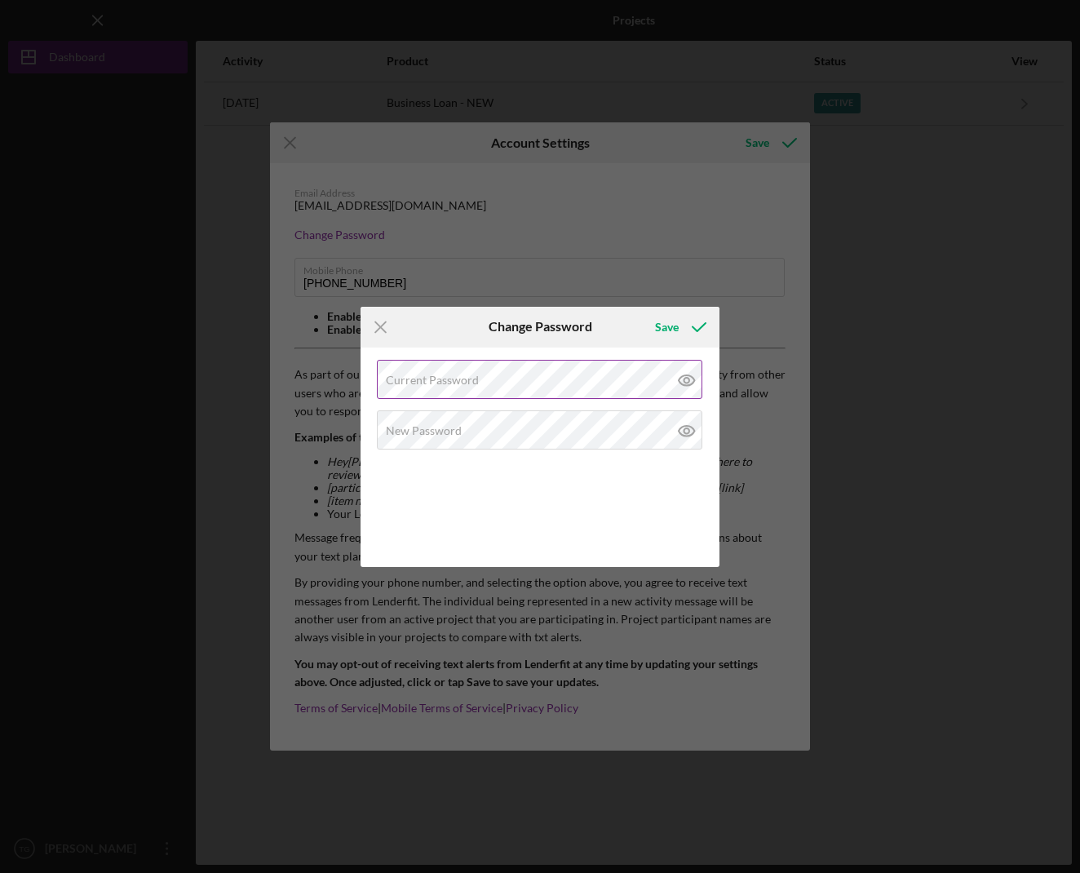
click at [691, 376] on icon at bounding box center [687, 380] width 16 height 11
click at [686, 378] on icon at bounding box center [686, 380] width 5 height 5
click at [693, 432] on icon at bounding box center [687, 430] width 41 height 41
click at [689, 418] on icon at bounding box center [687, 430] width 41 height 41
click at [295, 149] on line at bounding box center [290, 143] width 11 height 11
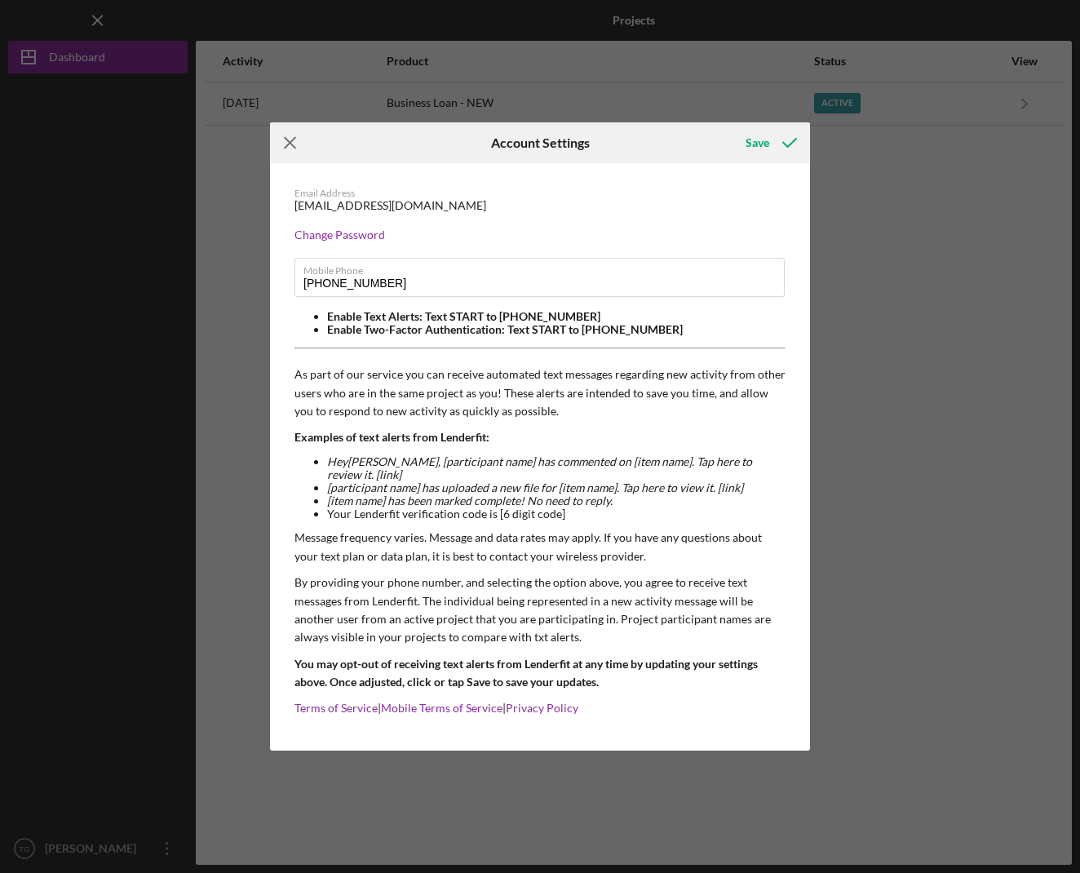
click at [279, 148] on icon "Icon/Menu Close" at bounding box center [290, 142] width 41 height 41
